Goal: Task Accomplishment & Management: Manage account settings

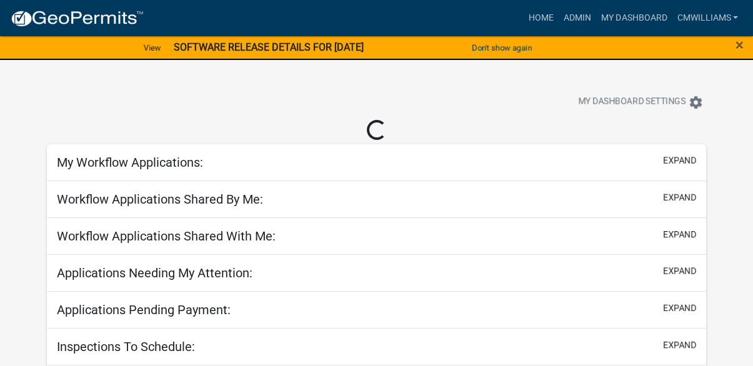
select select "2: 50"
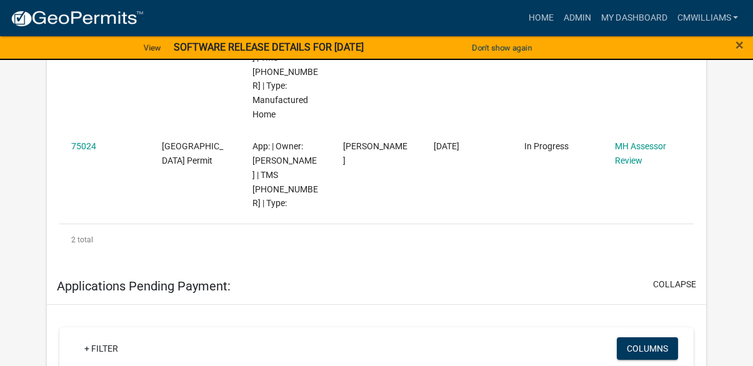
scroll to position [249, 0]
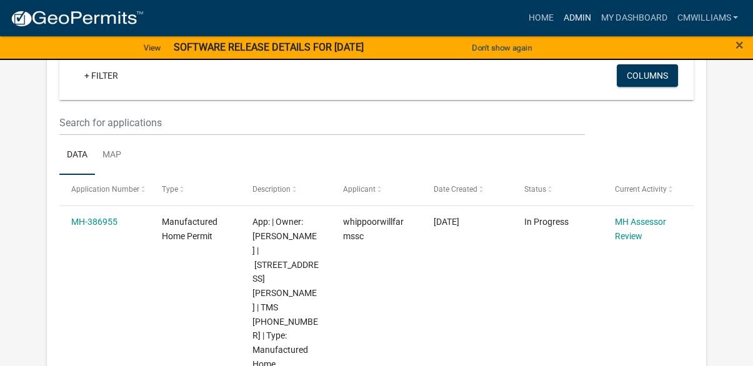
click at [580, 16] on link "Admin" at bounding box center [576, 18] width 37 height 24
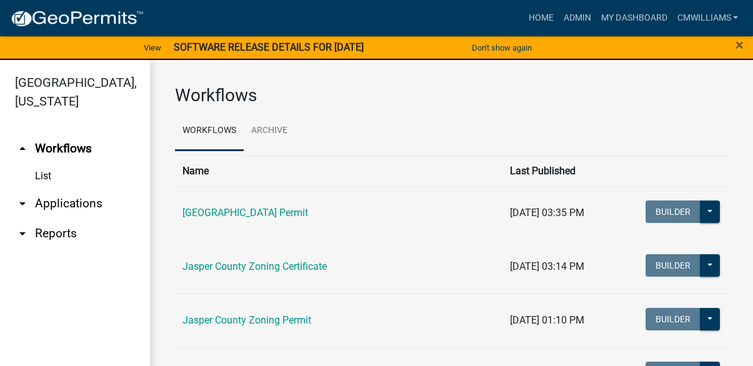
click at [43, 199] on link "arrow_drop_down Applications" at bounding box center [75, 204] width 150 height 30
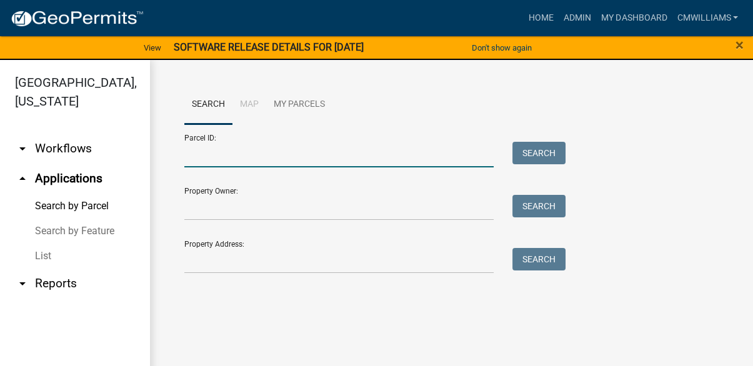
click at [315, 149] on input "Parcel ID:" at bounding box center [338, 155] width 309 height 26
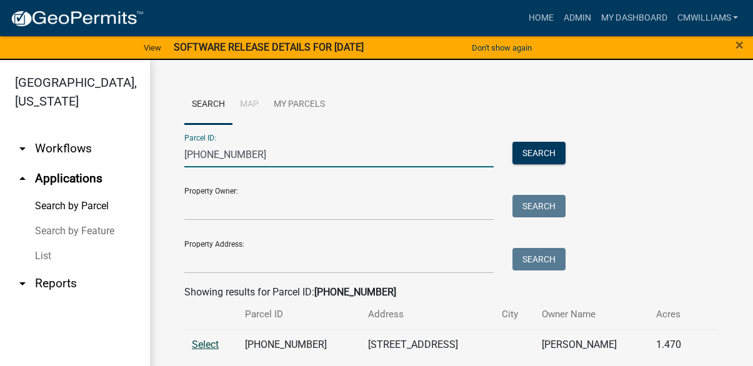
type input "[PHONE_NUMBER]"
click at [202, 342] on span "Select" at bounding box center [205, 345] width 27 height 12
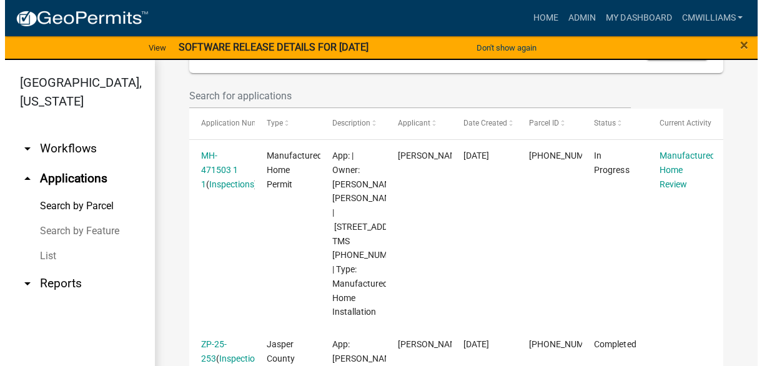
scroll to position [355, 0]
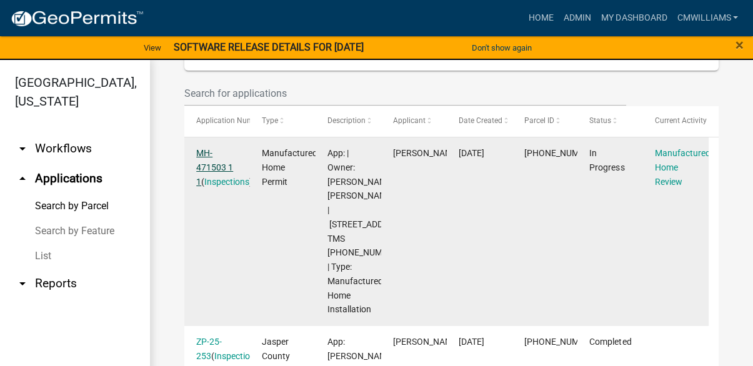
click at [211, 168] on link "MH-471503 1 1" at bounding box center [214, 167] width 37 height 39
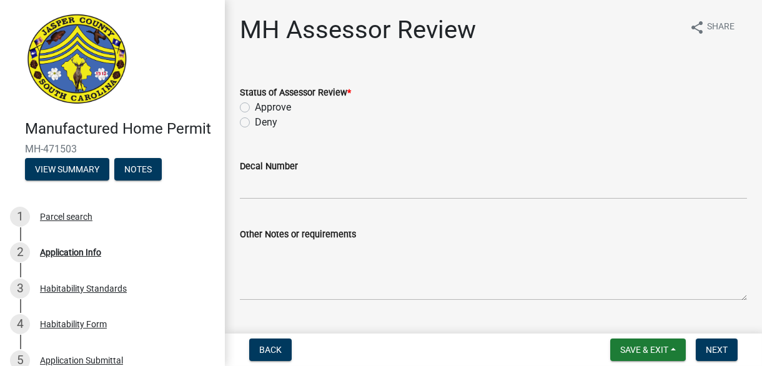
click at [255, 103] on label "Approve" at bounding box center [273, 107] width 36 height 15
click at [255, 103] on input "Approve" at bounding box center [259, 104] width 8 height 8
radio input "true"
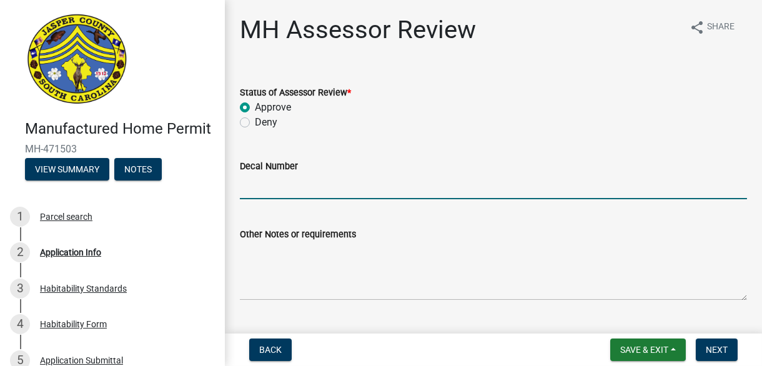
click at [274, 195] on input "Decal Number" at bounding box center [493, 187] width 507 height 26
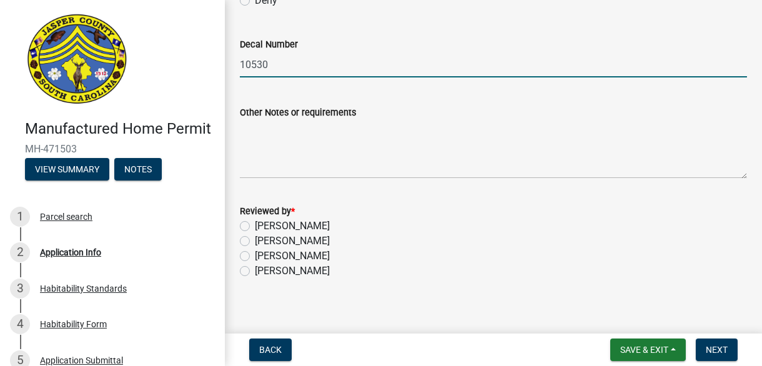
scroll to position [131, 0]
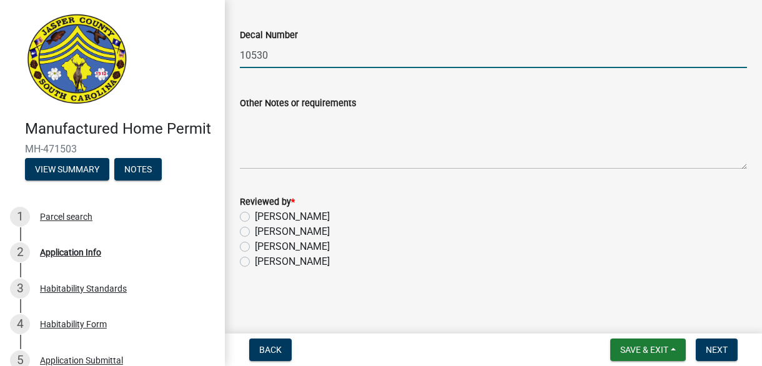
type input "10530"
click at [275, 247] on label "[PERSON_NAME]" at bounding box center [292, 246] width 75 height 15
click at [263, 247] on input "[PERSON_NAME]" at bounding box center [259, 243] width 8 height 8
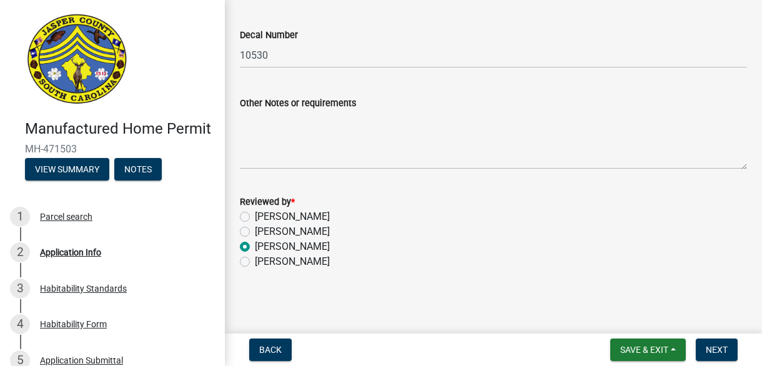
radio input "true"
click at [716, 345] on span "Next" at bounding box center [717, 350] width 22 height 10
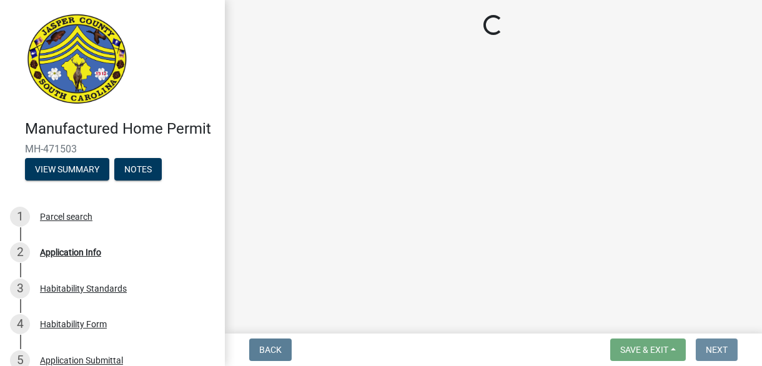
scroll to position [0, 0]
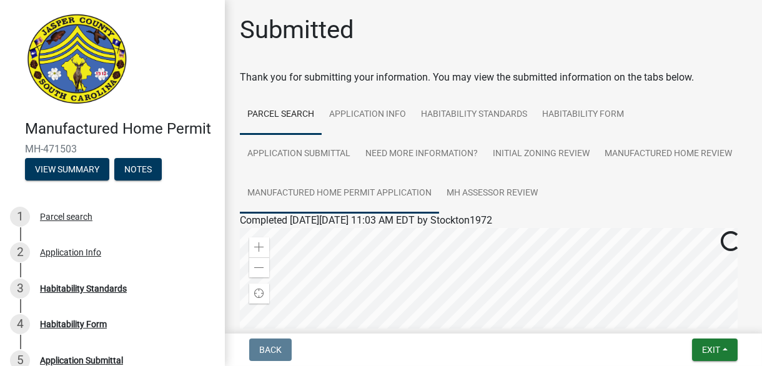
click at [439, 183] on link "Manufactured Home Permit Application" at bounding box center [339, 194] width 199 height 40
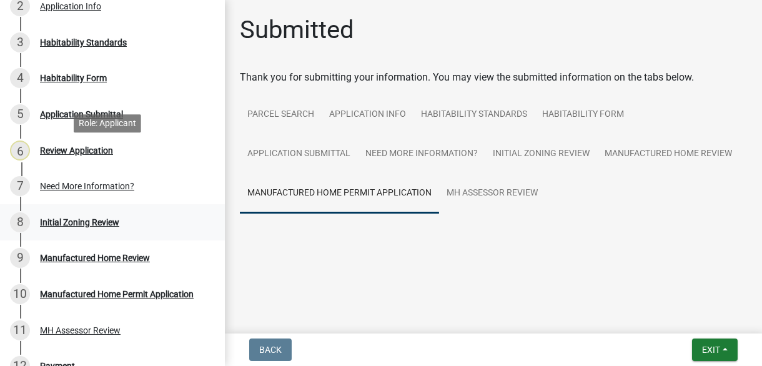
scroll to position [249, 0]
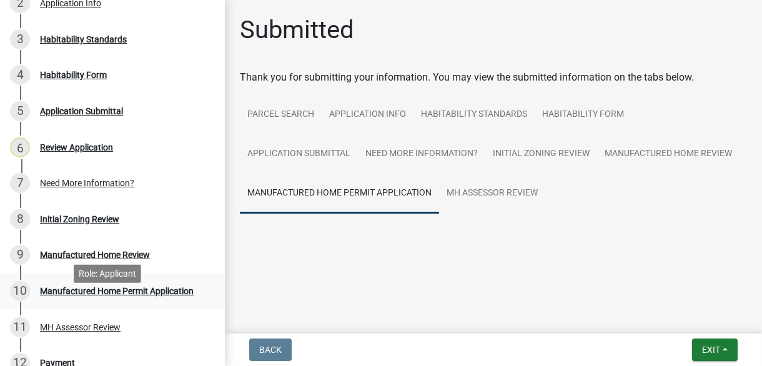
click at [120, 301] on div "10 Manufactured Home Permit Application" at bounding box center [107, 291] width 195 height 20
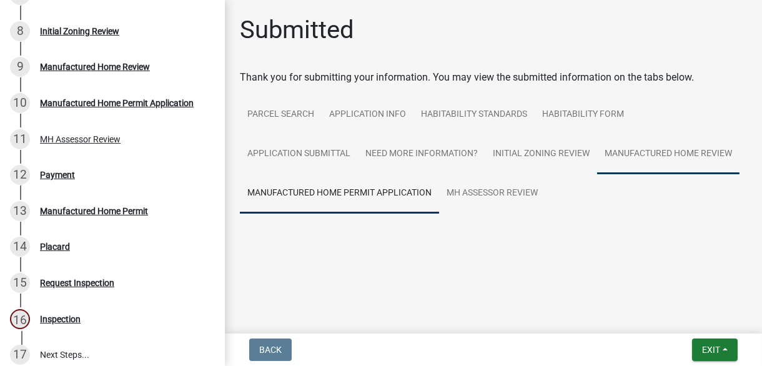
click at [696, 152] on link "Manufactured Home Review" at bounding box center [668, 154] width 142 height 40
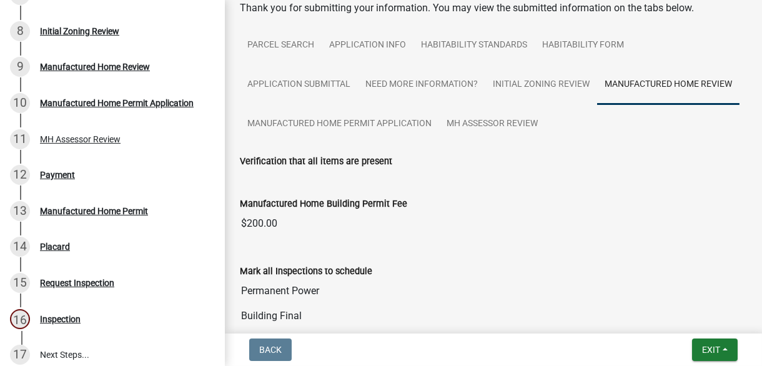
scroll to position [0, 0]
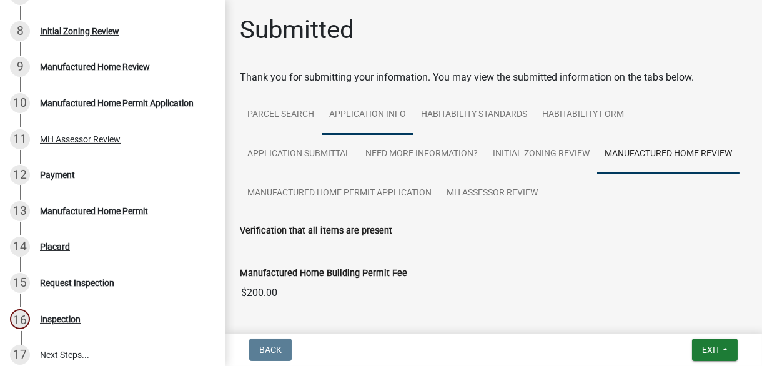
click at [369, 109] on link "Application Info" at bounding box center [368, 115] width 92 height 40
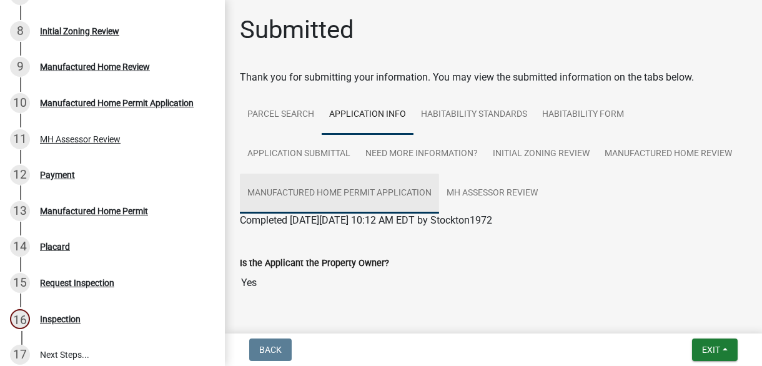
click at [409, 187] on link "Manufactured Home Permit Application" at bounding box center [339, 194] width 199 height 40
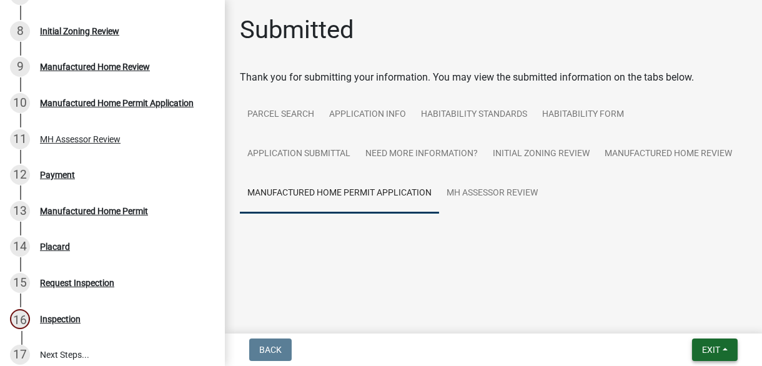
click at [728, 345] on button "Exit" at bounding box center [715, 350] width 46 height 22
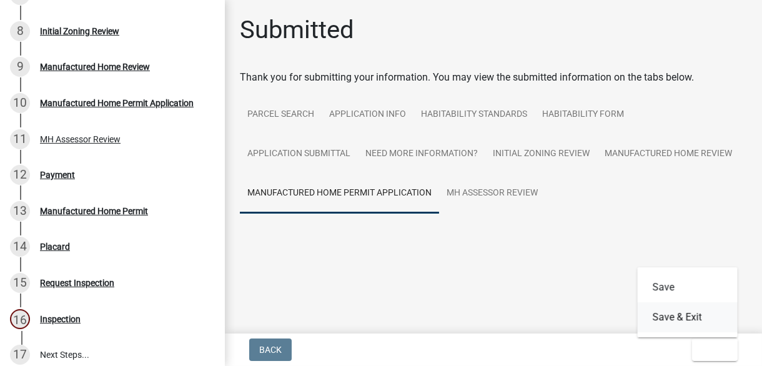
click at [666, 315] on button "Save & Exit" at bounding box center [688, 317] width 100 height 30
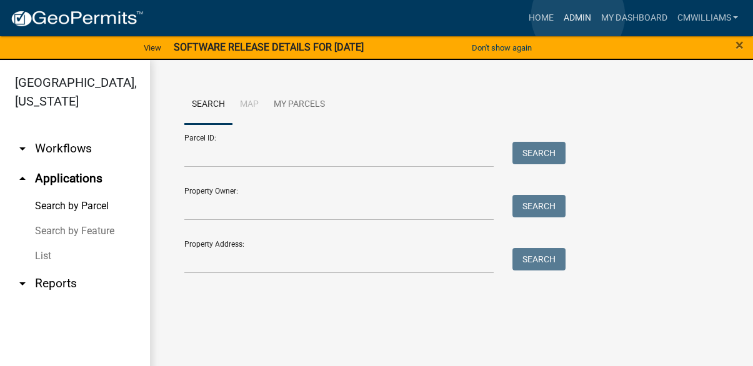
click at [578, 16] on link "Admin" at bounding box center [576, 18] width 37 height 24
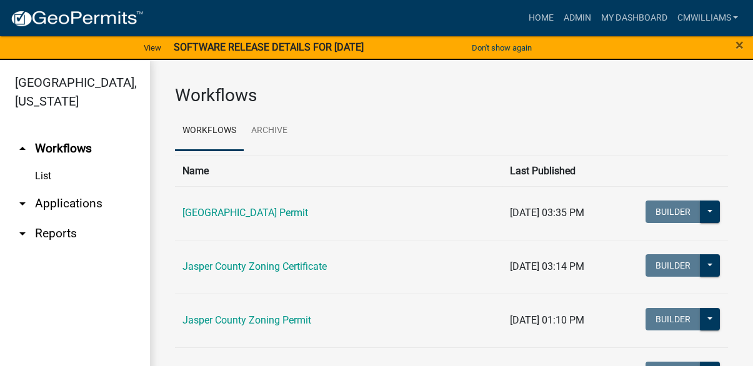
click at [66, 198] on link "arrow_drop_down Applications" at bounding box center [75, 204] width 150 height 30
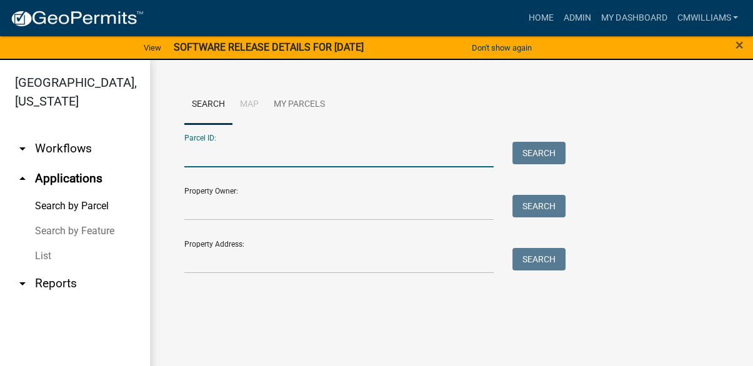
click at [212, 144] on input "Parcel ID:" at bounding box center [338, 155] width 309 height 26
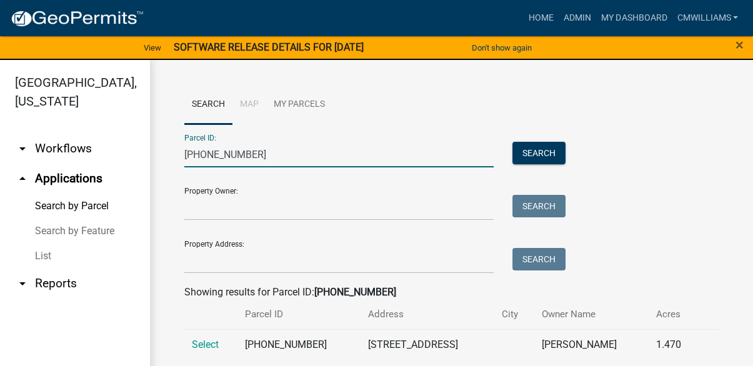
scroll to position [13, 0]
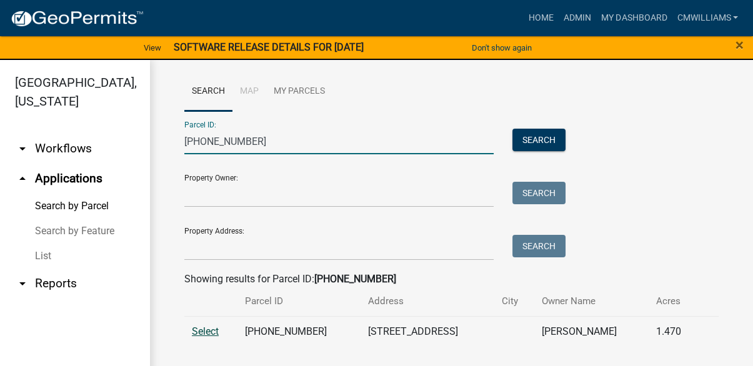
type input "[PHONE_NUMBER]"
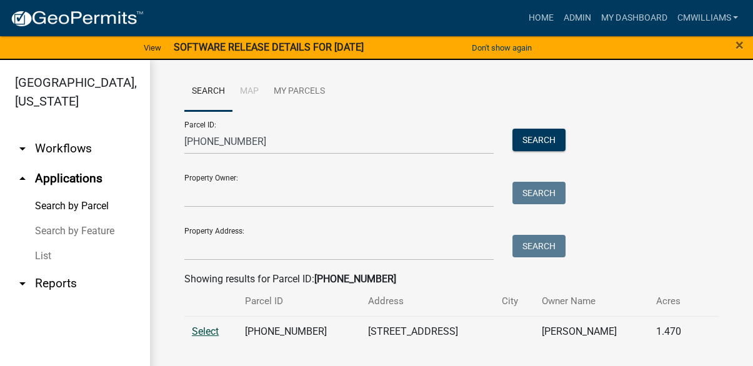
click at [201, 329] on span "Select" at bounding box center [205, 331] width 27 height 12
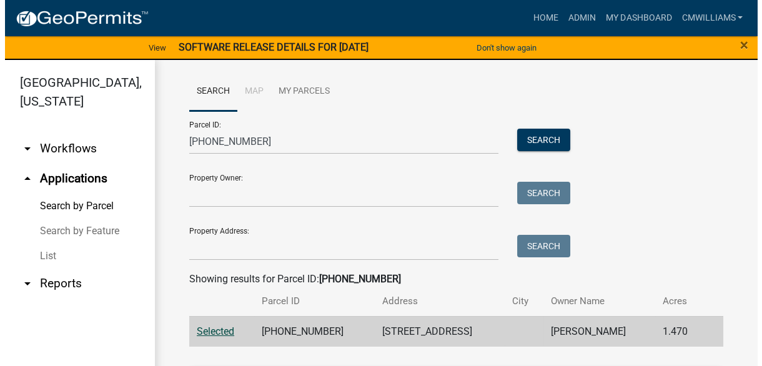
scroll to position [263, 0]
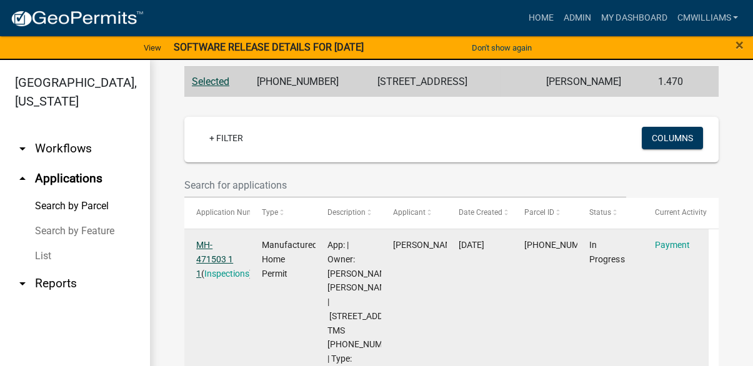
click at [214, 260] on link "MH-471503 1 1" at bounding box center [214, 259] width 37 height 39
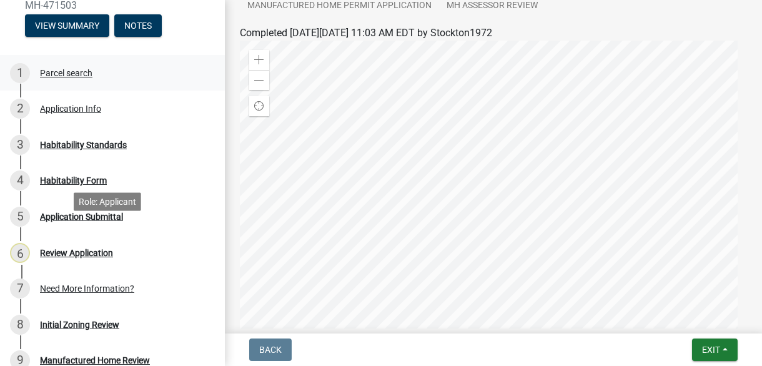
scroll to position [249, 0]
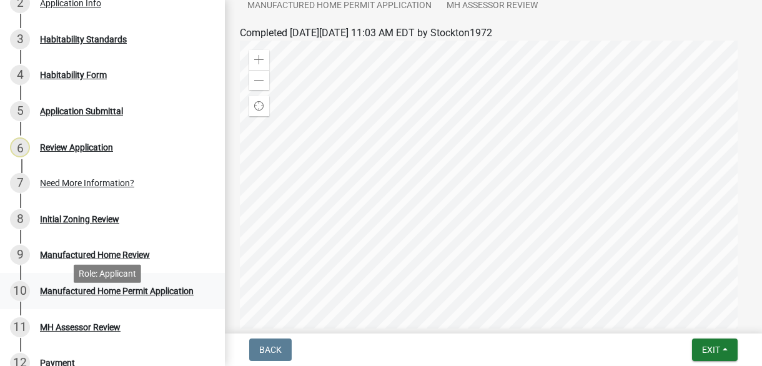
click at [130, 295] on div "Manufactured Home Permit Application" at bounding box center [117, 291] width 154 height 9
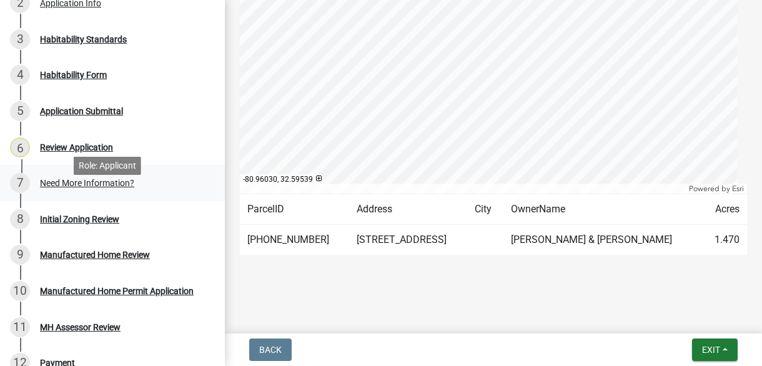
click at [86, 193] on div "7 Need More Information?" at bounding box center [107, 183] width 195 height 20
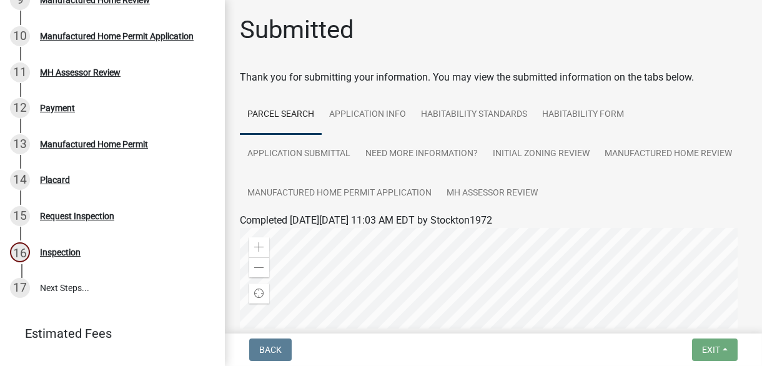
scroll to position [469, 0]
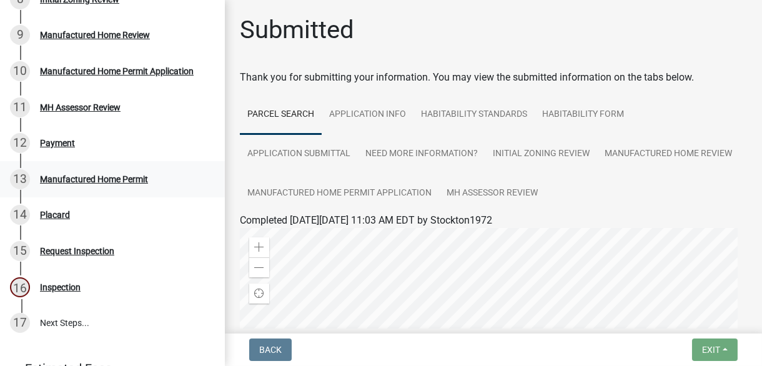
click at [122, 184] on div "Manufactured Home Permit" at bounding box center [94, 179] width 108 height 9
click at [132, 76] on div "Manufactured Home Permit Application" at bounding box center [117, 71] width 154 height 9
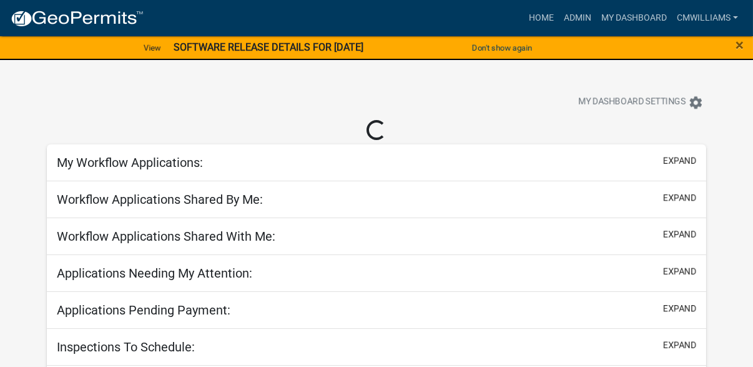
select select "2: 50"
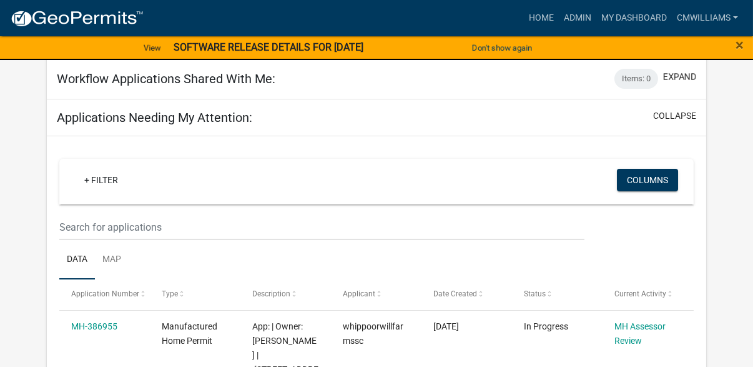
scroll to position [62, 0]
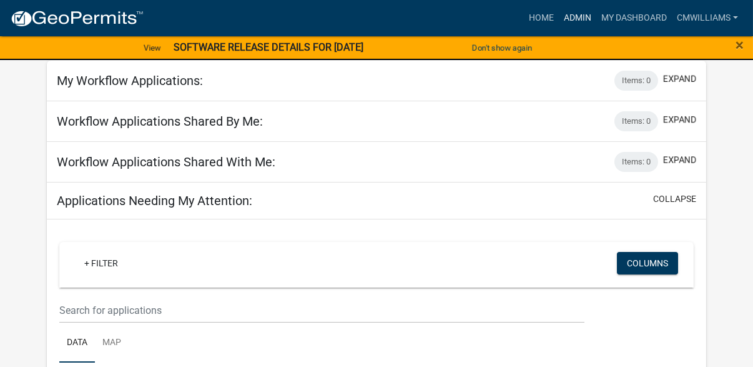
click at [572, 21] on link "Admin" at bounding box center [577, 18] width 37 height 24
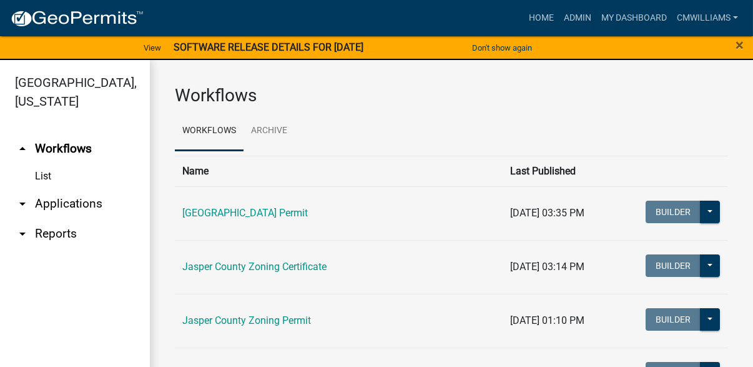
click at [86, 195] on link "arrow_drop_down Applications" at bounding box center [75, 204] width 150 height 30
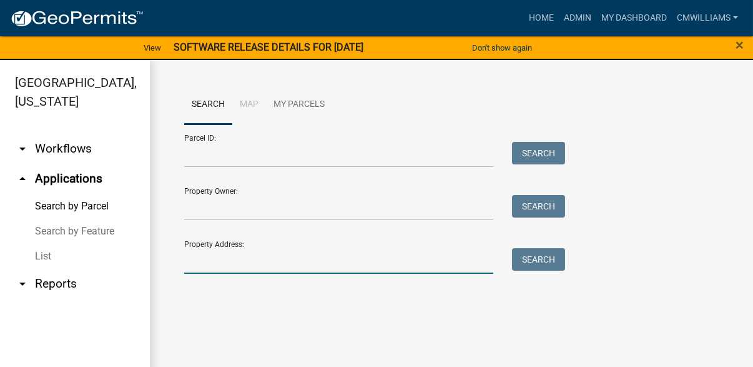
click at [355, 260] on input "Property Address:" at bounding box center [338, 261] width 309 height 26
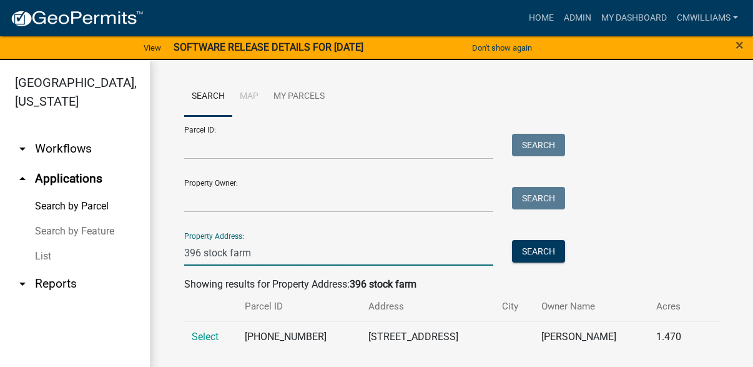
scroll to position [12, 0]
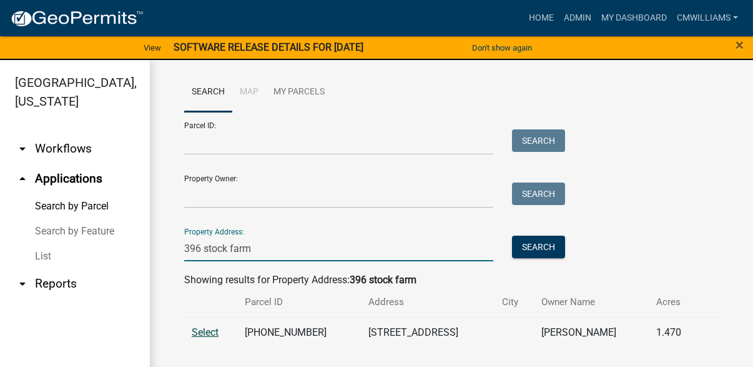
type input "396 stock farm"
click at [206, 328] on span "Select" at bounding box center [205, 332] width 27 height 12
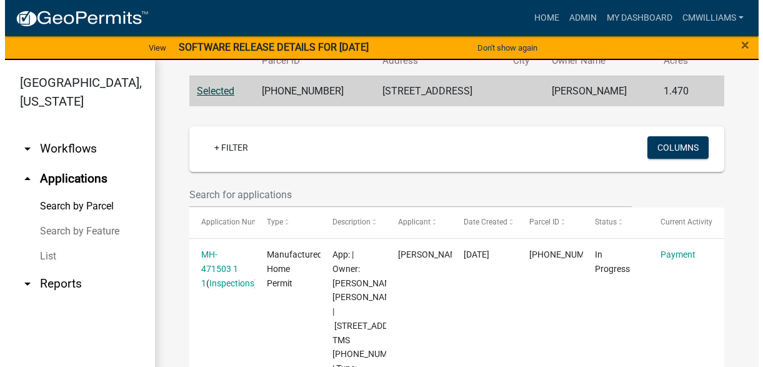
scroll to position [262, 0]
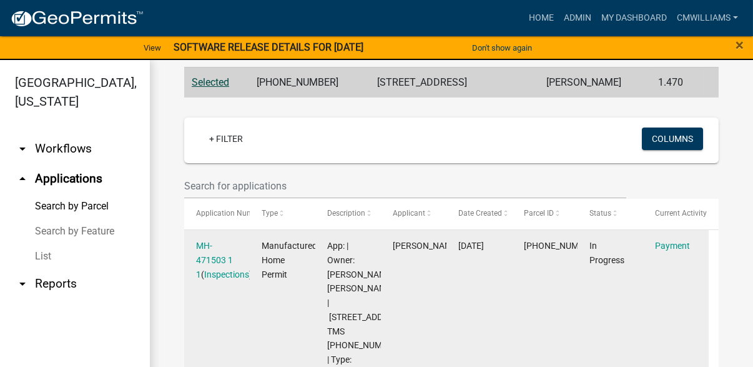
click at [206, 251] on div "MH-471503 1 1 ( Inspections )" at bounding box center [217, 260] width 42 height 42
click at [206, 260] on link "MH-471503 1 1" at bounding box center [214, 259] width 37 height 39
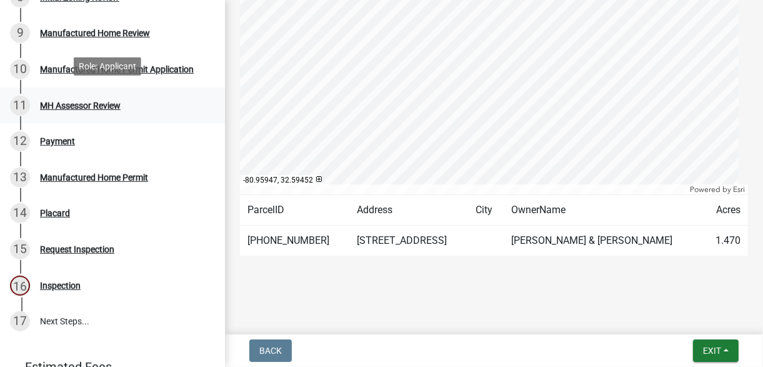
scroll to position [499, 0]
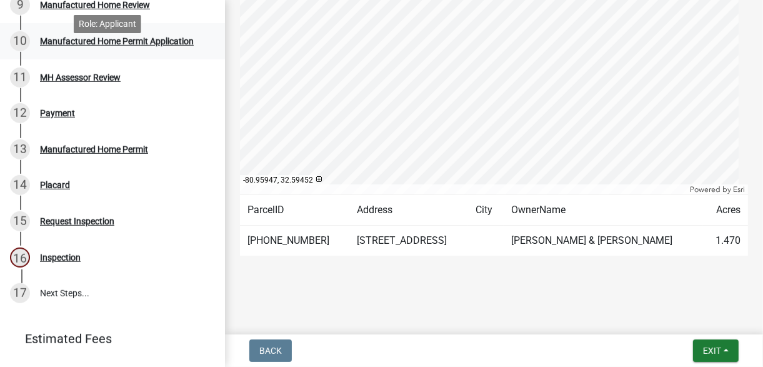
click at [97, 46] on div "Manufactured Home Permit Application" at bounding box center [117, 41] width 154 height 9
